Goal: Contribute content: Share content

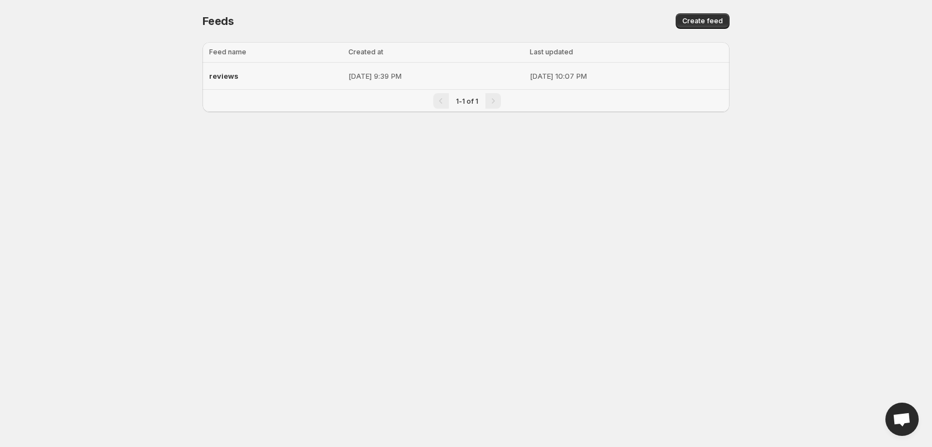
click at [219, 74] on span "reviews" at bounding box center [223, 76] width 29 height 9
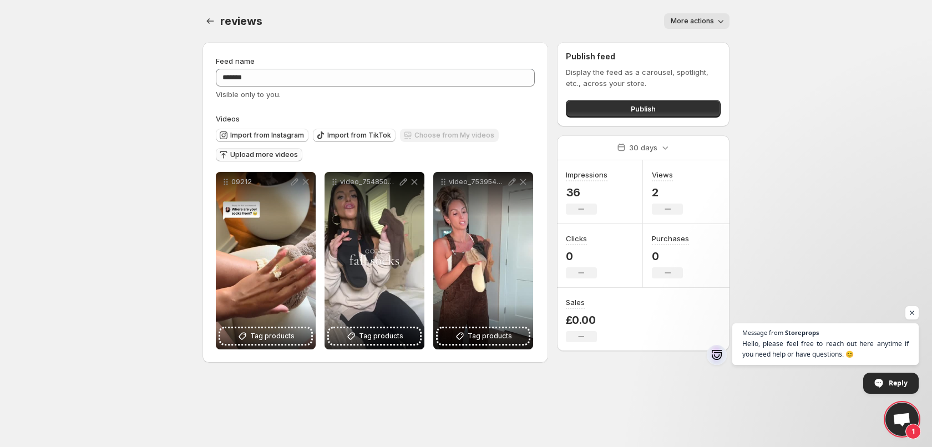
click at [266, 155] on span "Upload more videos" at bounding box center [264, 154] width 68 height 9
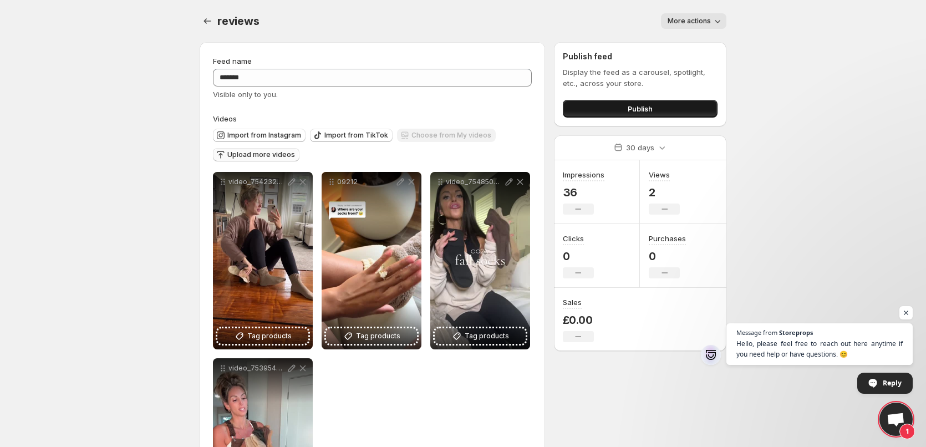
click at [680, 107] on button "Publish" at bounding box center [640, 109] width 155 height 18
click at [637, 116] on button "Publish" at bounding box center [640, 109] width 155 height 18
